Goal: Find contact information

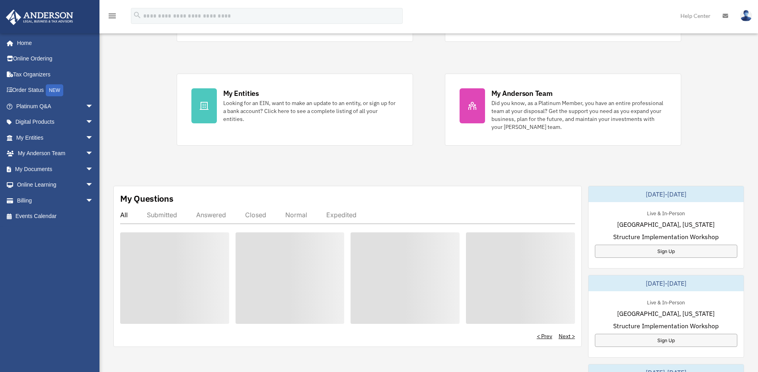
scroll to position [119, 0]
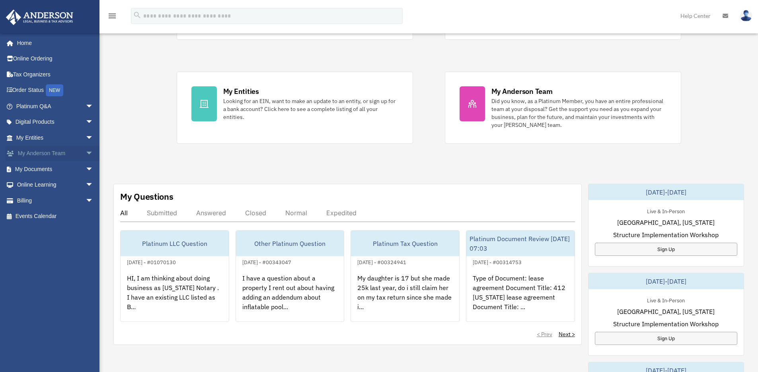
click at [86, 152] on span "arrow_drop_down" at bounding box center [94, 154] width 16 height 16
click at [70, 166] on link "My Anderson Team" at bounding box center [58, 169] width 94 height 16
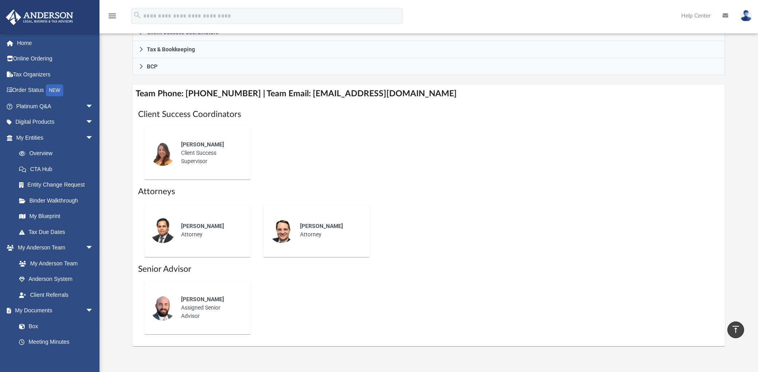
scroll to position [318, 0]
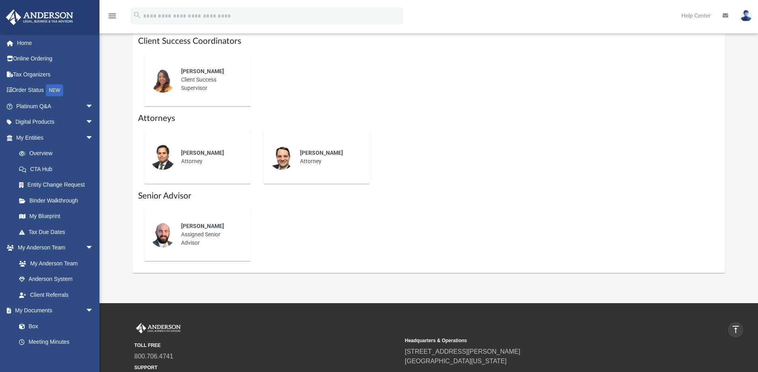
click at [221, 239] on div "[PERSON_NAME] Assigned Senior Advisor" at bounding box center [210, 234] width 70 height 36
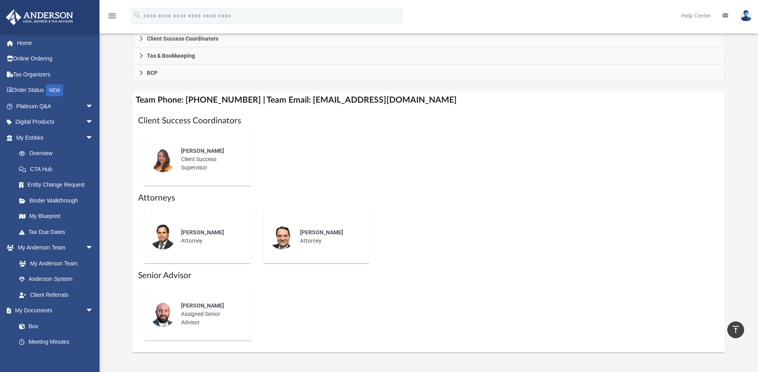
scroll to position [199, 0]
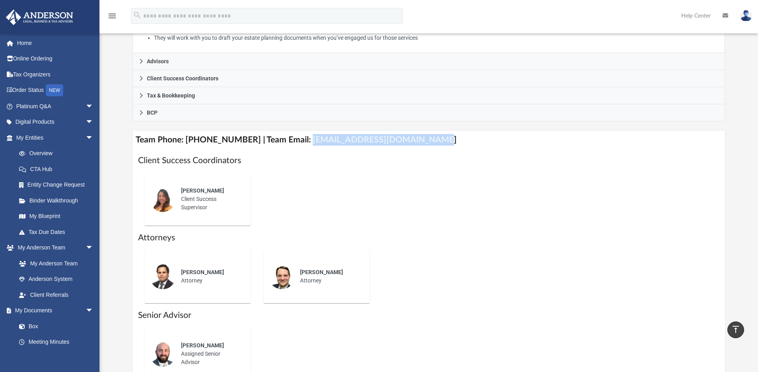
drag, startPoint x: 296, startPoint y: 141, endPoint x: 417, endPoint y: 142, distance: 120.5
click at [418, 142] on h4 "Team Phone: [PHONE_NUMBER] | Team Email: [EMAIL_ADDRESS][DOMAIN_NAME]" at bounding box center [428, 140] width 593 height 18
copy h4 "[EMAIL_ADDRESS][DOMAIN_NAME]"
